Goal: Information Seeking & Learning: Learn about a topic

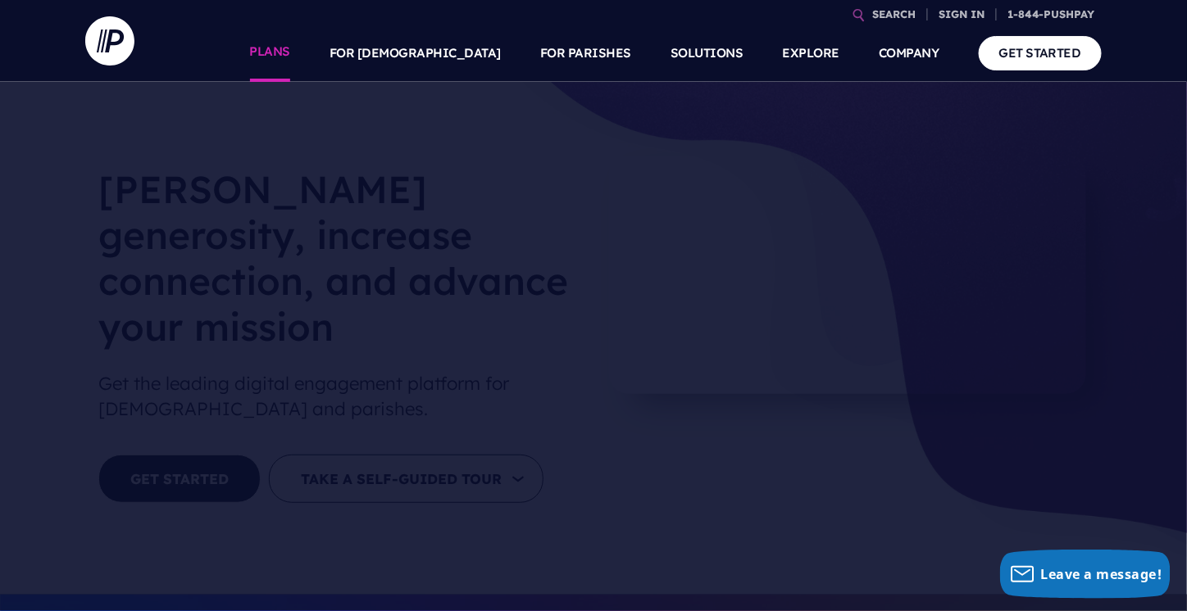
click at [291, 51] on link "PLANS" at bounding box center [270, 53] width 41 height 57
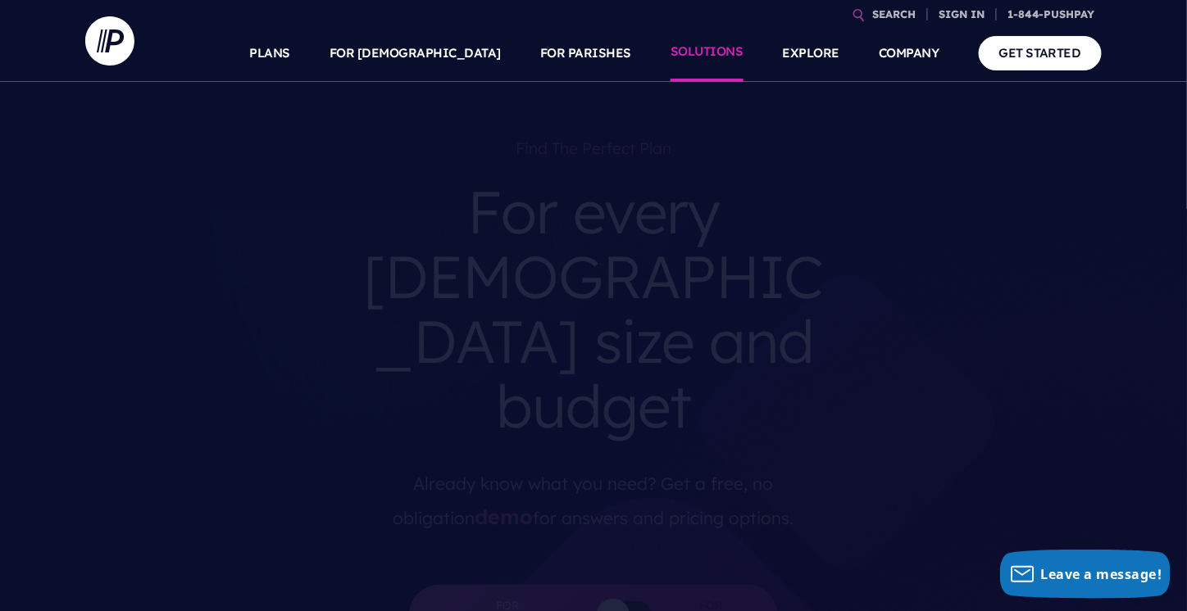
click at [706, 47] on link "SOLUTIONS" at bounding box center [706, 53] width 73 height 57
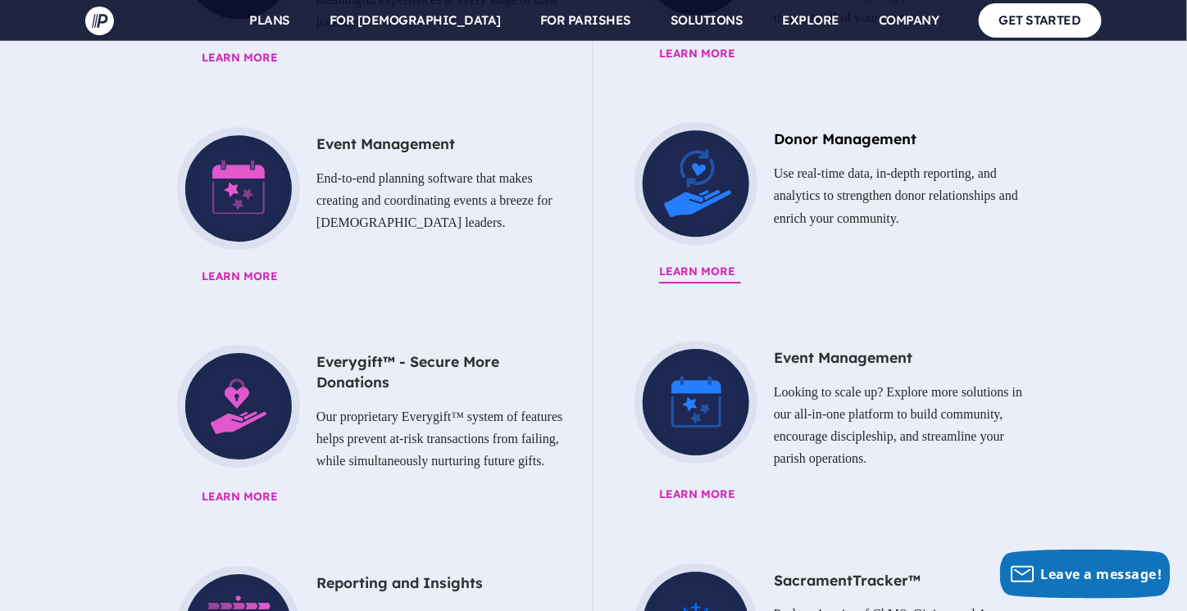
scroll to position [1393, 0]
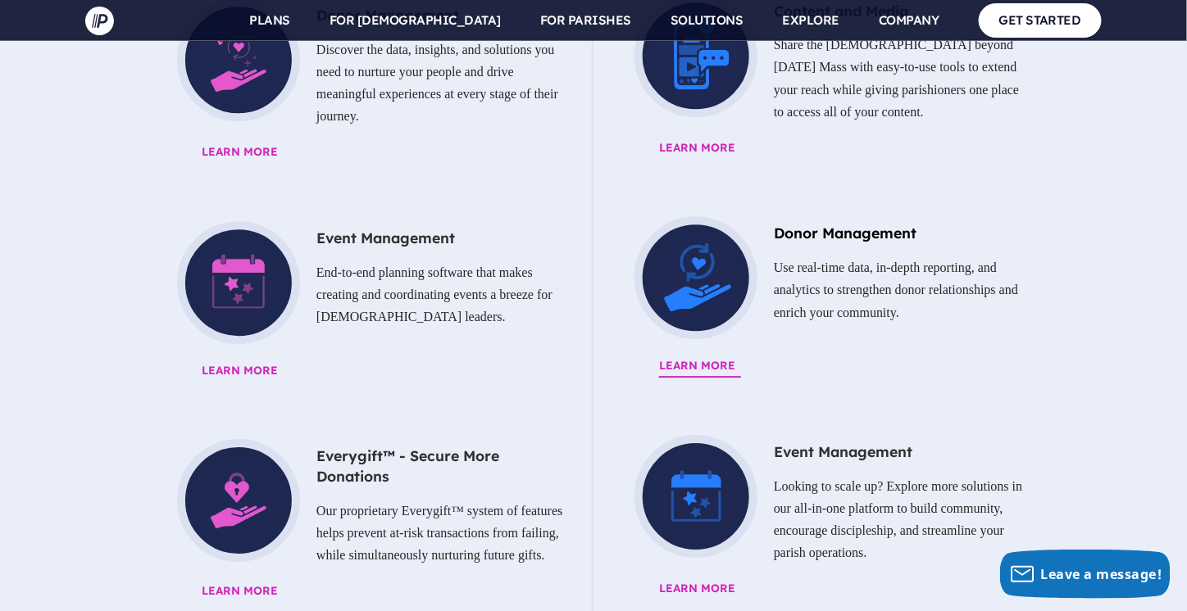
click at [697, 250] on p "Use real-time data, in-depth reporting, and analytics to strengthen donor relat…" at bounding box center [822, 290] width 408 height 80
